Goal: Task Accomplishment & Management: Manage account settings

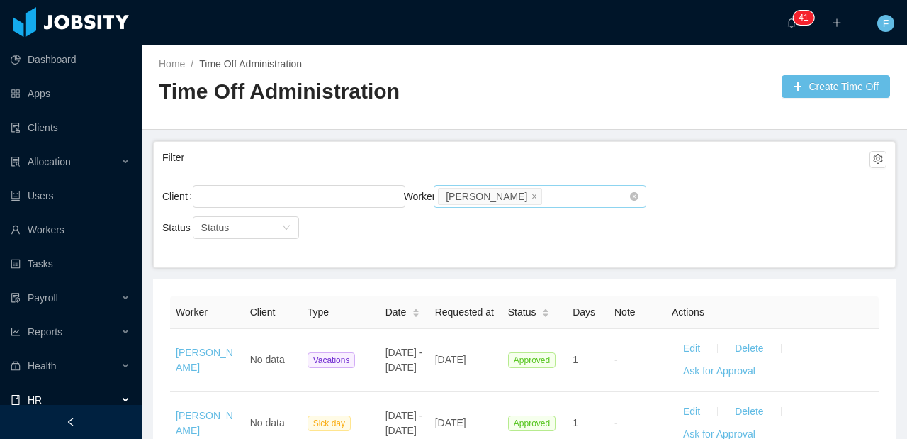
click at [531, 193] on icon "icon: close" at bounding box center [534, 195] width 7 height 7
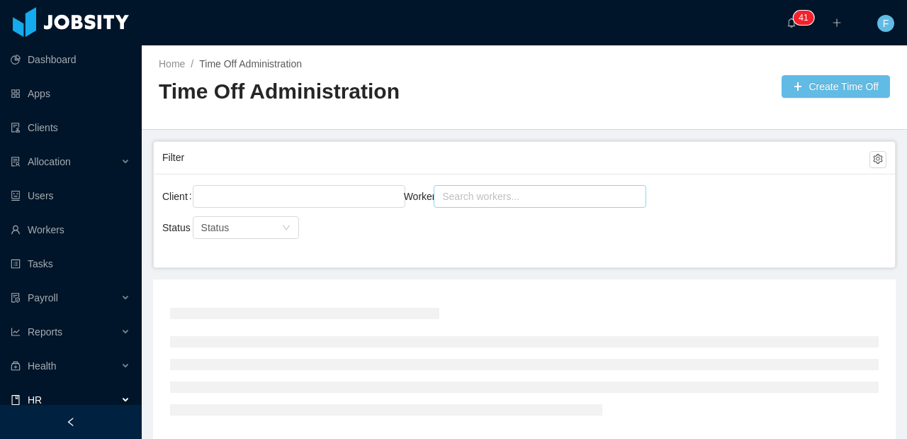
click at [508, 199] on div "Search workers..." at bounding box center [533, 196] width 183 height 14
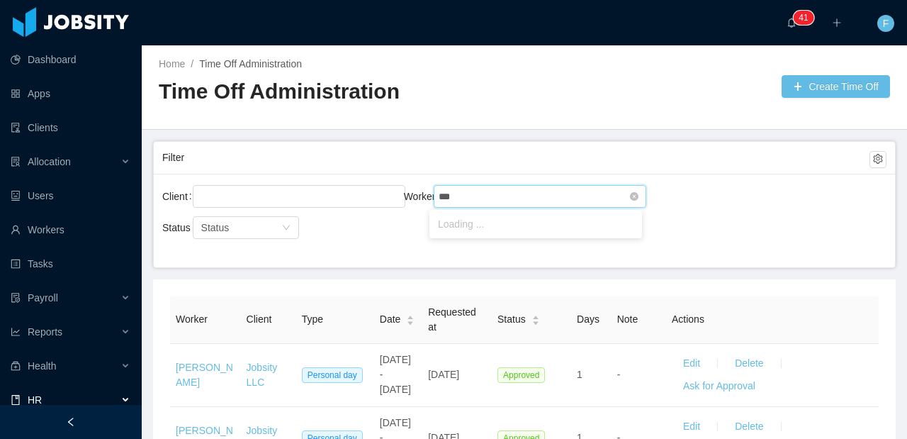
type input "****"
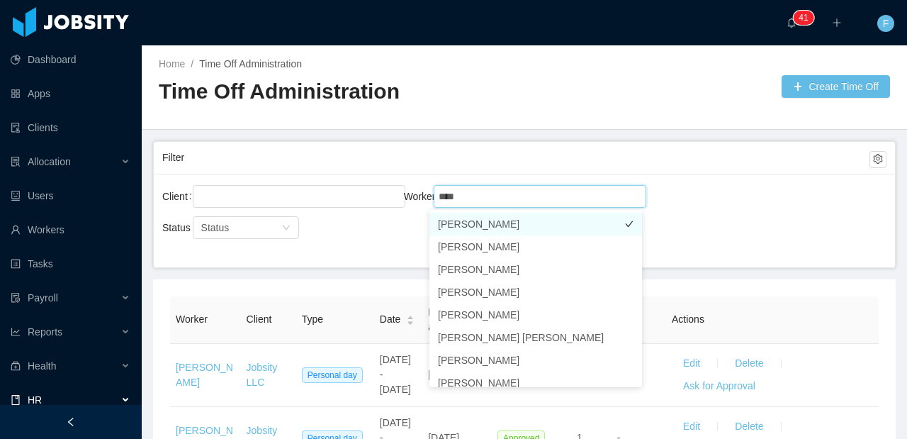
click at [512, 229] on li "[PERSON_NAME]" at bounding box center [535, 224] width 213 height 23
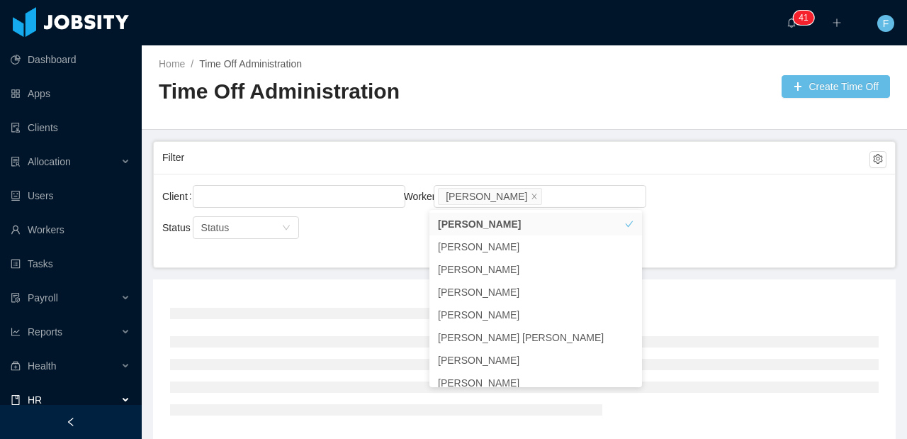
click at [691, 238] on div "Client Worker Search workers... [PERSON_NAME] Status Status" at bounding box center [524, 221] width 741 height 94
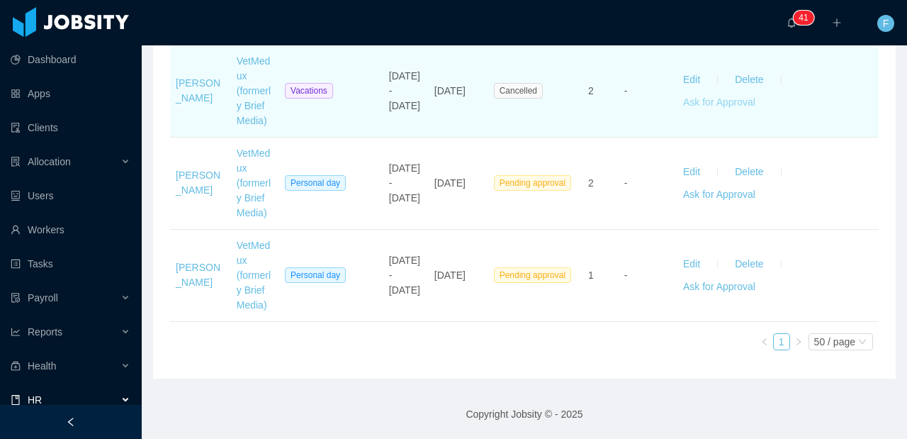
scroll to position [4860, 0]
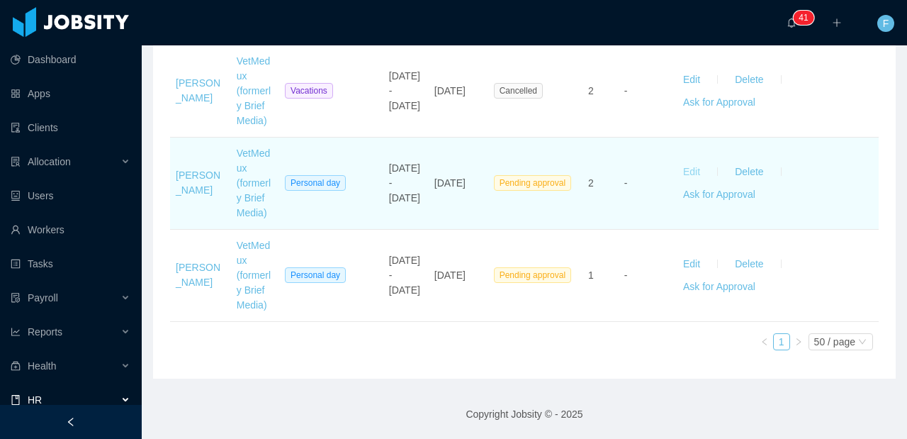
click at [677, 160] on button "Edit" at bounding box center [692, 171] width 40 height 23
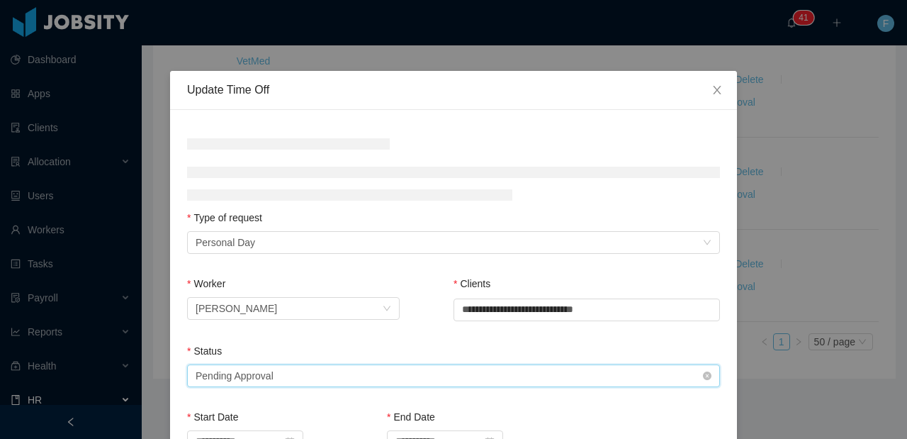
click at [383, 373] on div "Select status Pending Approval" at bounding box center [449, 375] width 507 height 21
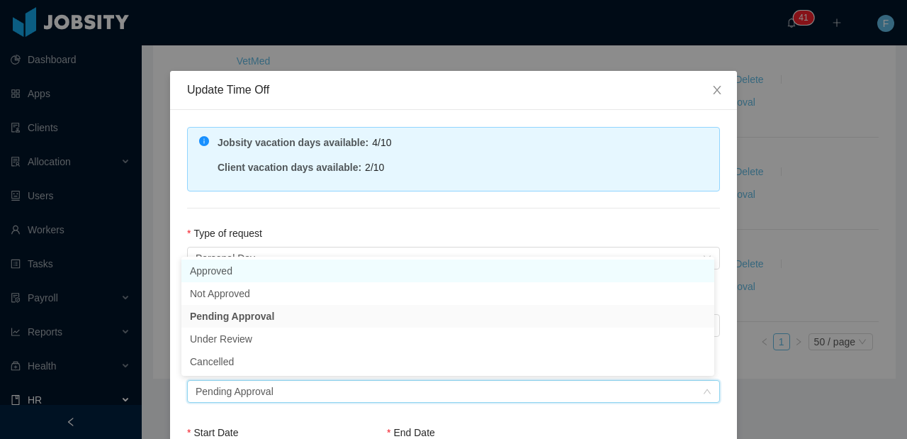
click at [277, 274] on li "Approved" at bounding box center [447, 270] width 533 height 23
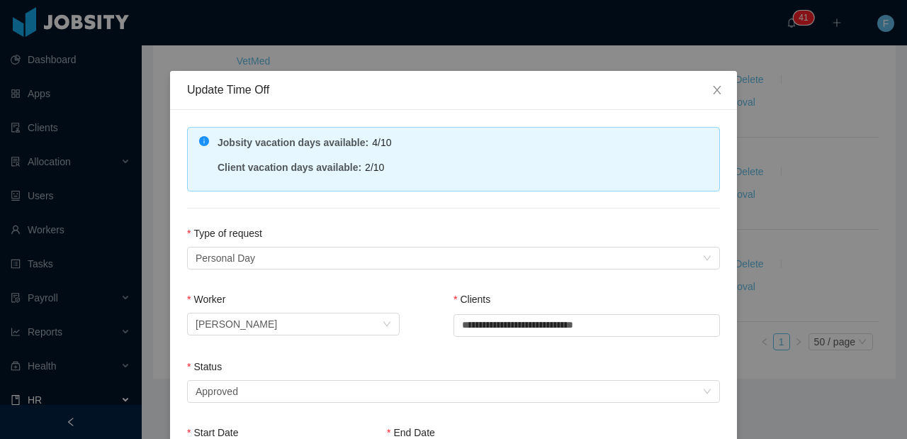
click at [313, 226] on div "Type of request" at bounding box center [453, 236] width 533 height 21
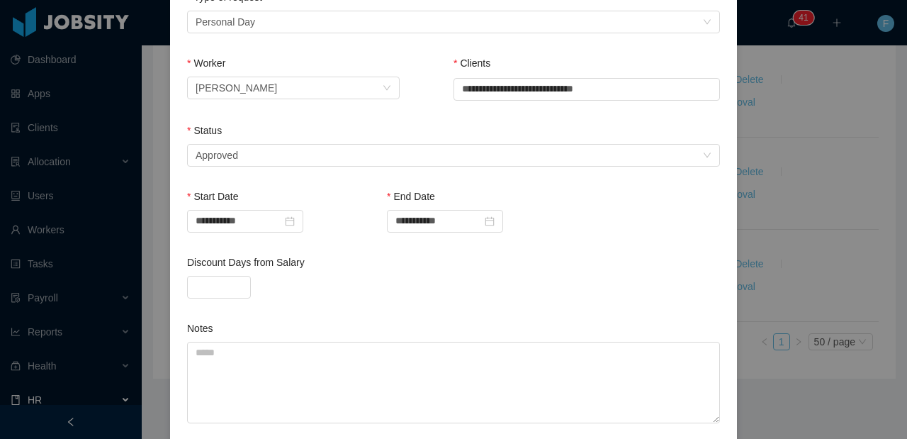
scroll to position [346, 0]
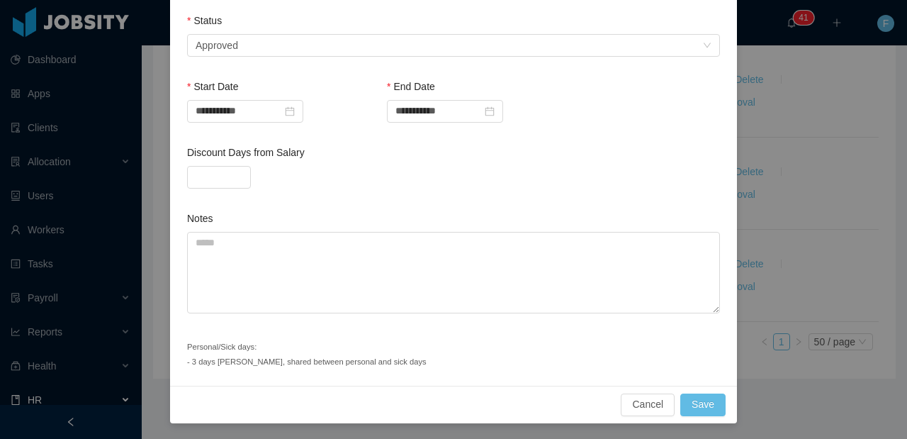
click at [789, 300] on div "**********" at bounding box center [453, 219] width 907 height 439
